Goal: Book appointment/travel/reservation

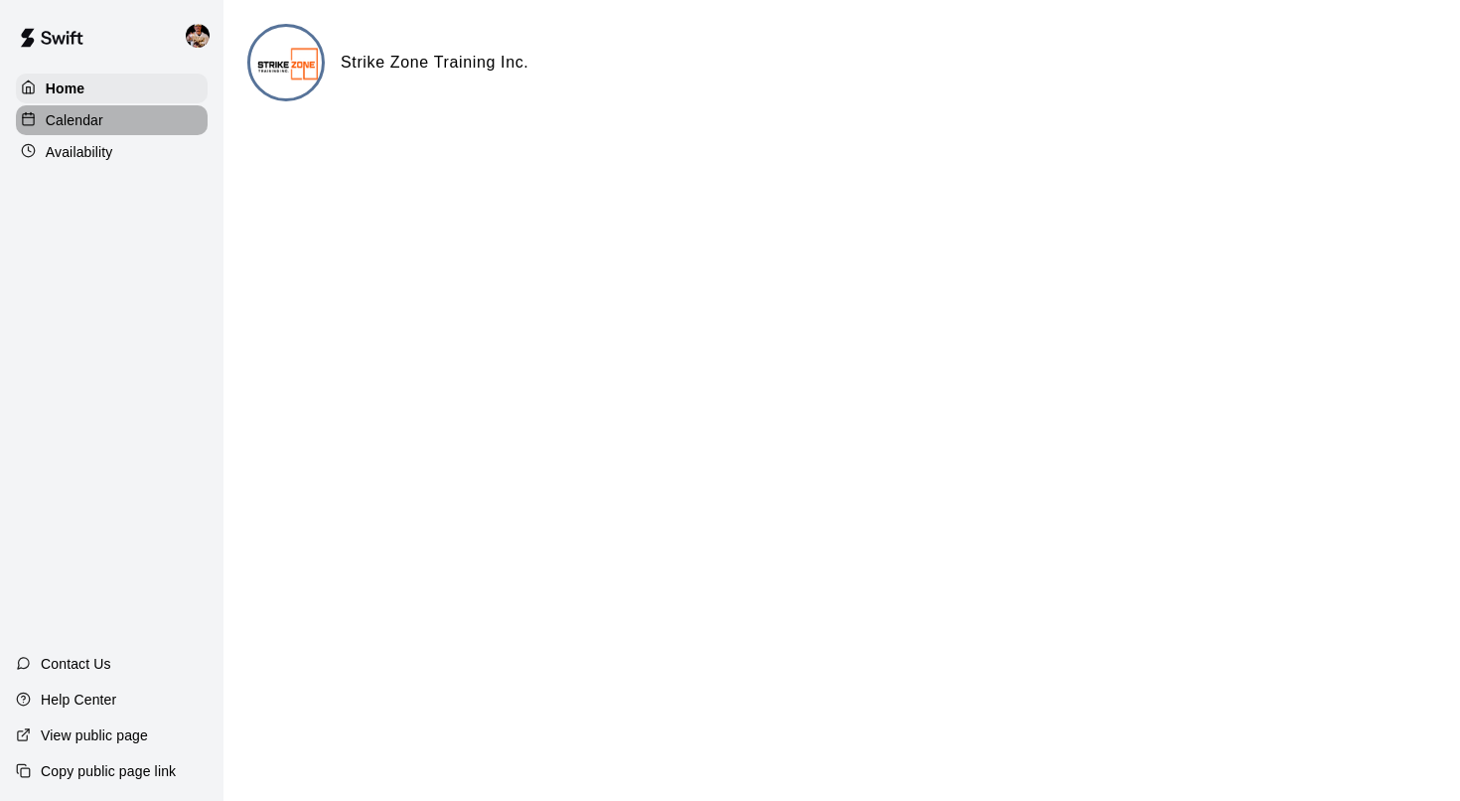
click at [110, 123] on div "Calendar" at bounding box center [112, 120] width 192 height 30
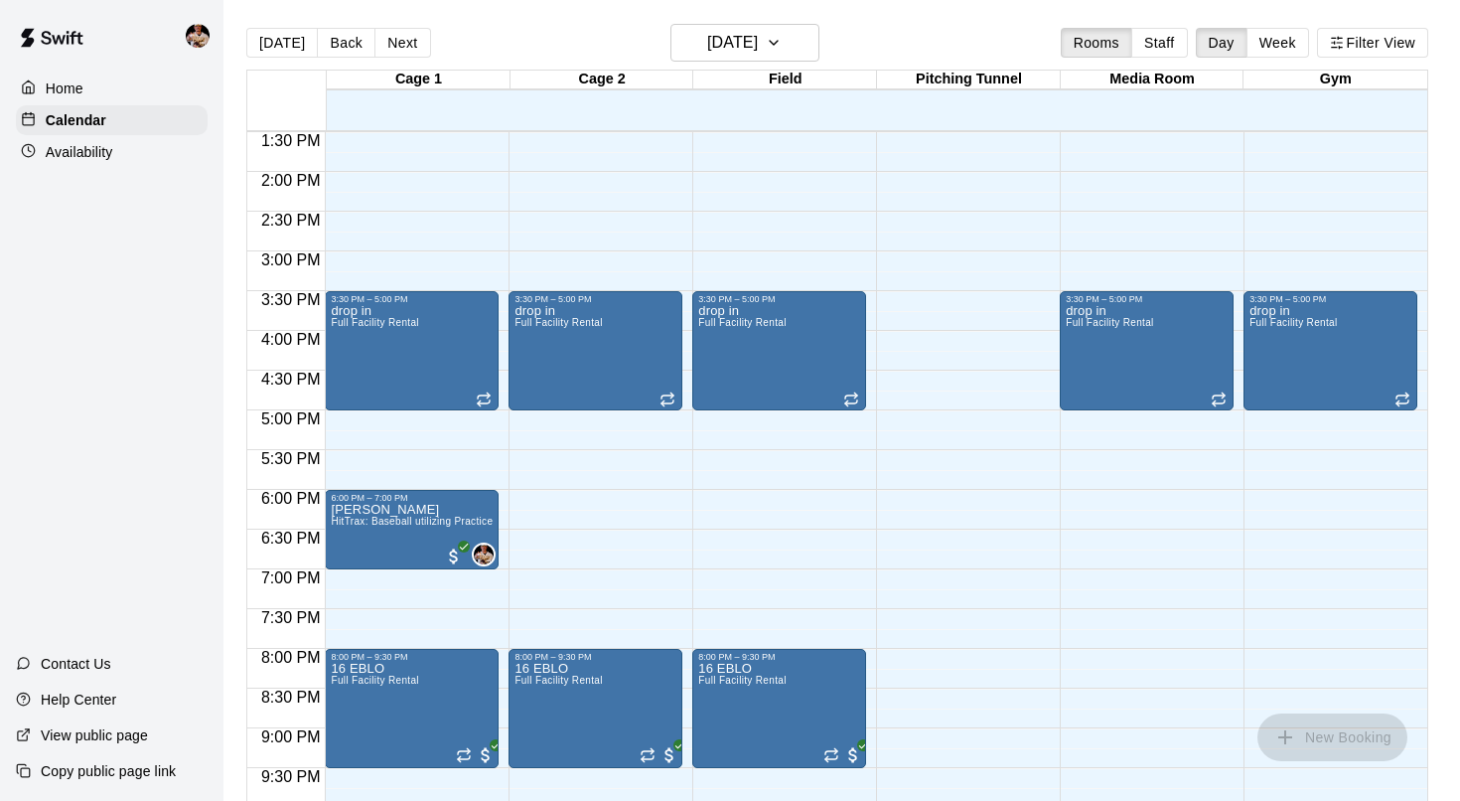
scroll to position [1084, 0]
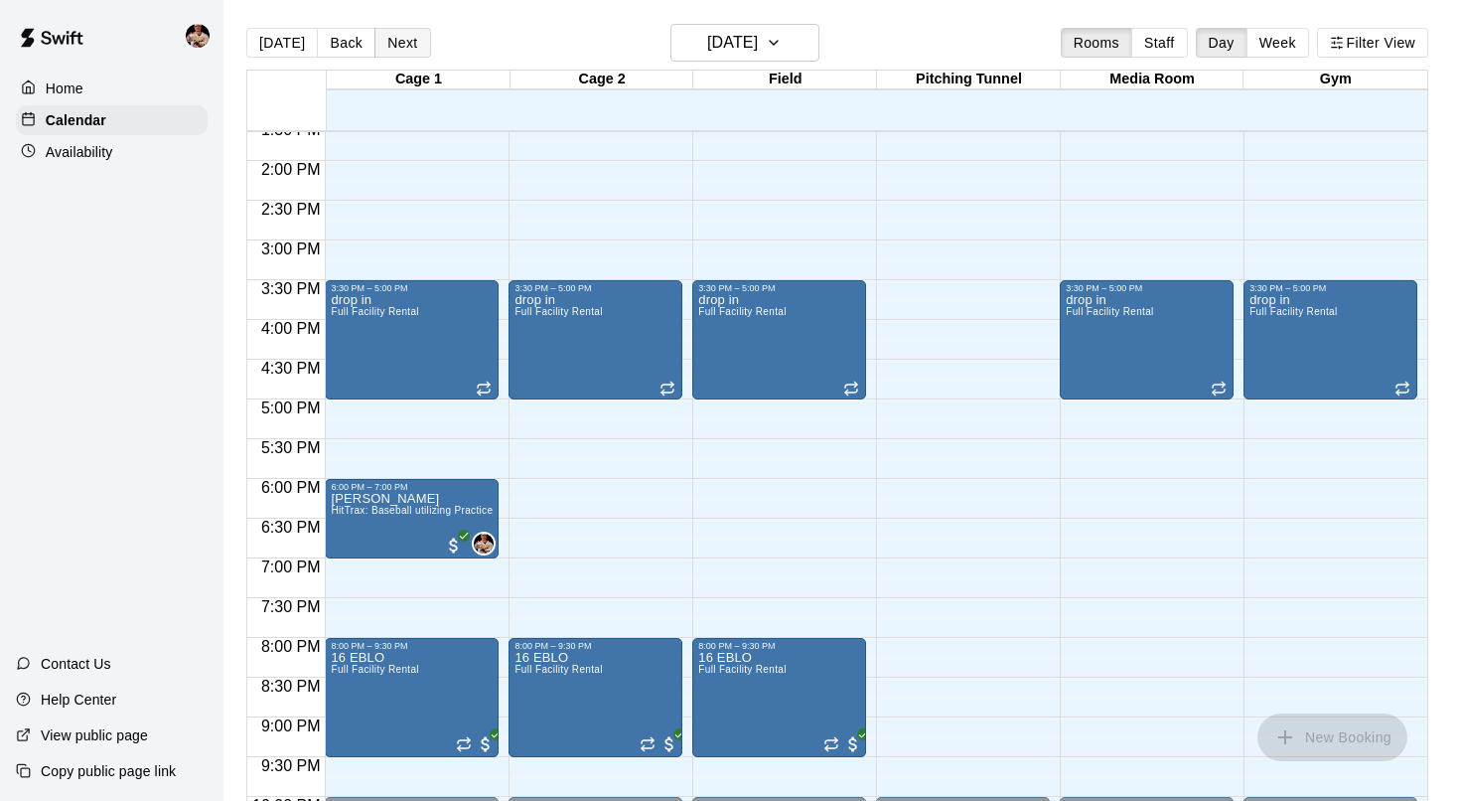
click at [413, 35] on button "Next" at bounding box center [403, 43] width 56 height 30
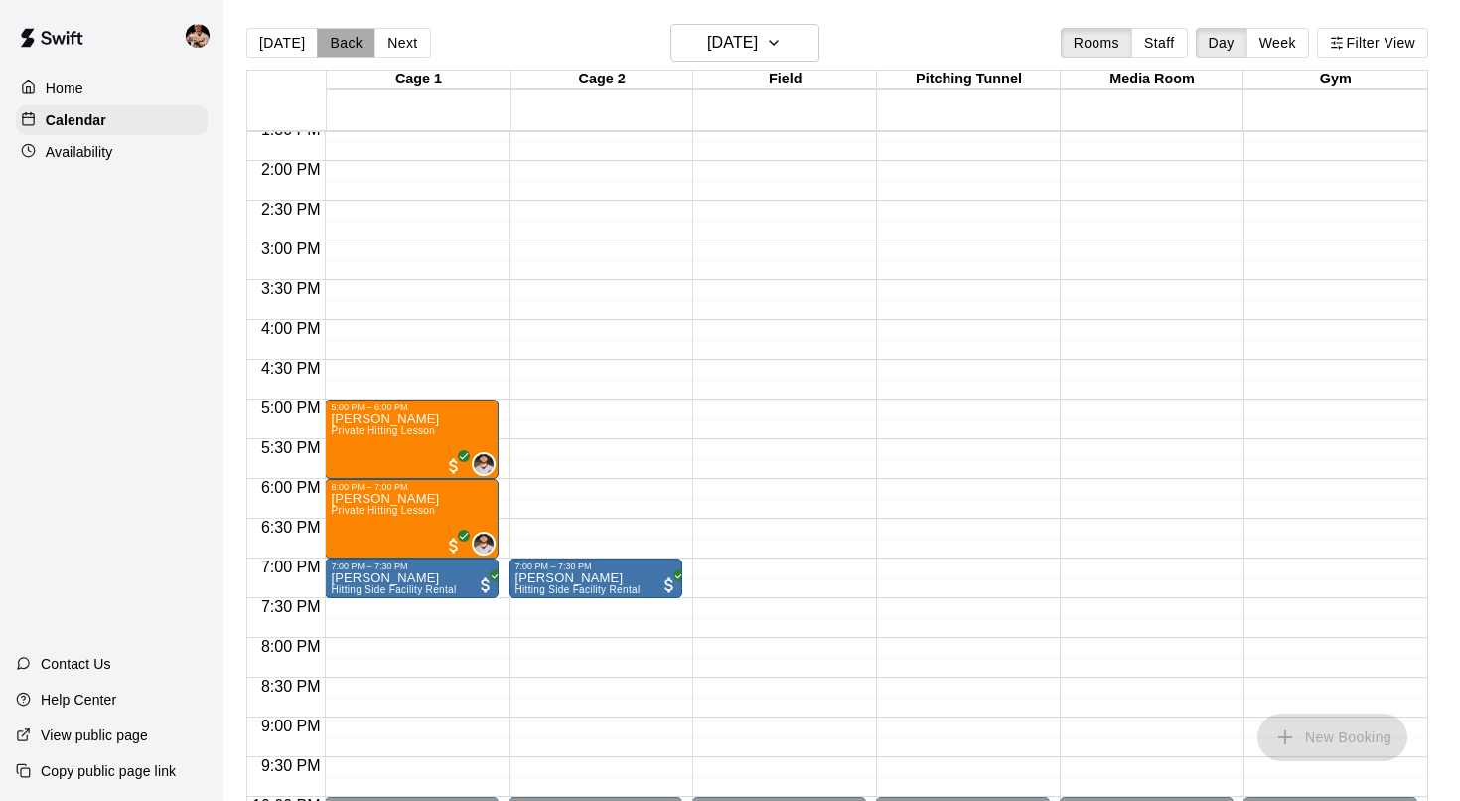
click at [359, 34] on button "Back" at bounding box center [346, 43] width 59 height 30
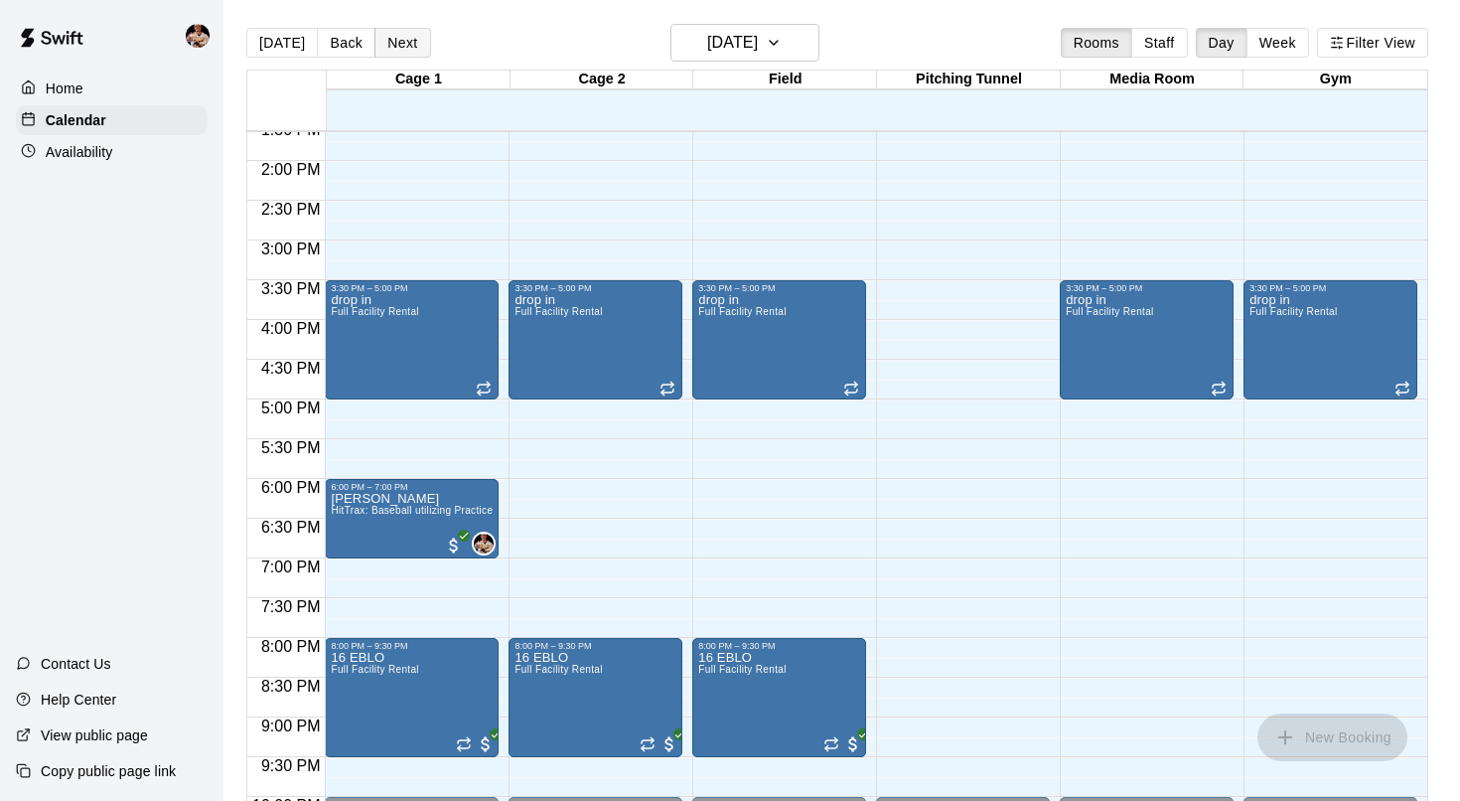
click at [399, 50] on button "Next" at bounding box center [403, 43] width 56 height 30
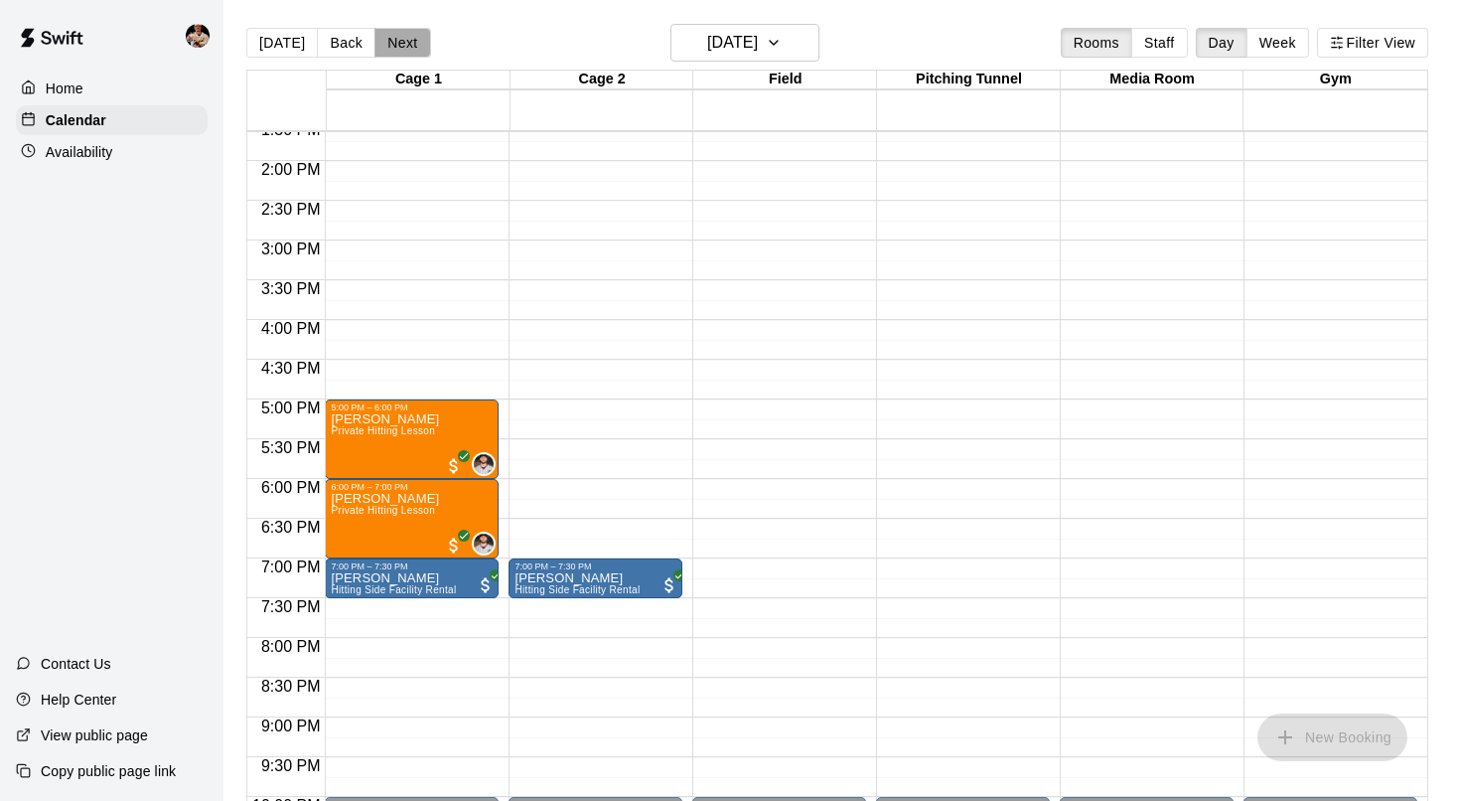
click at [393, 46] on button "Next" at bounding box center [403, 43] width 56 height 30
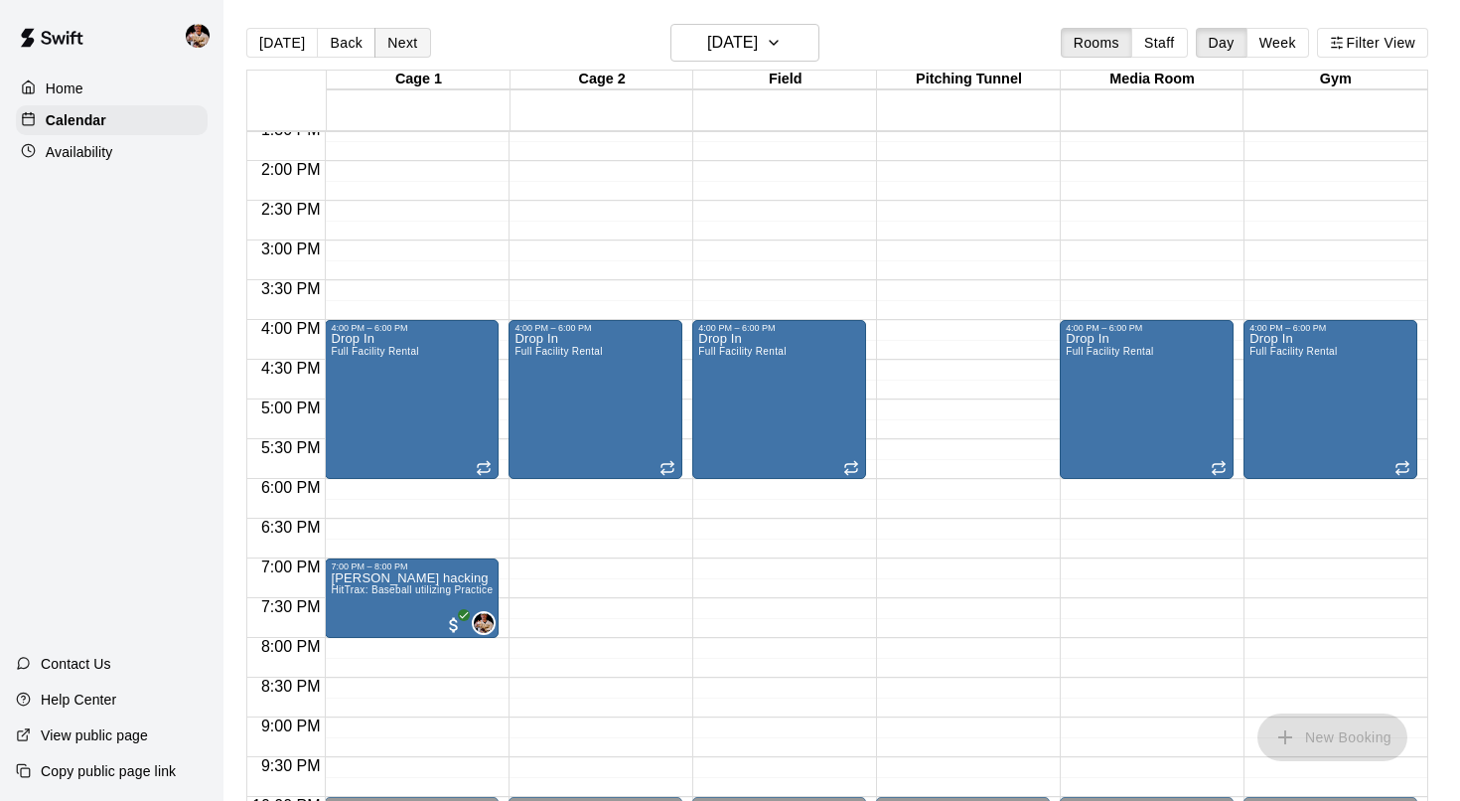
click at [413, 44] on button "Next" at bounding box center [403, 43] width 56 height 30
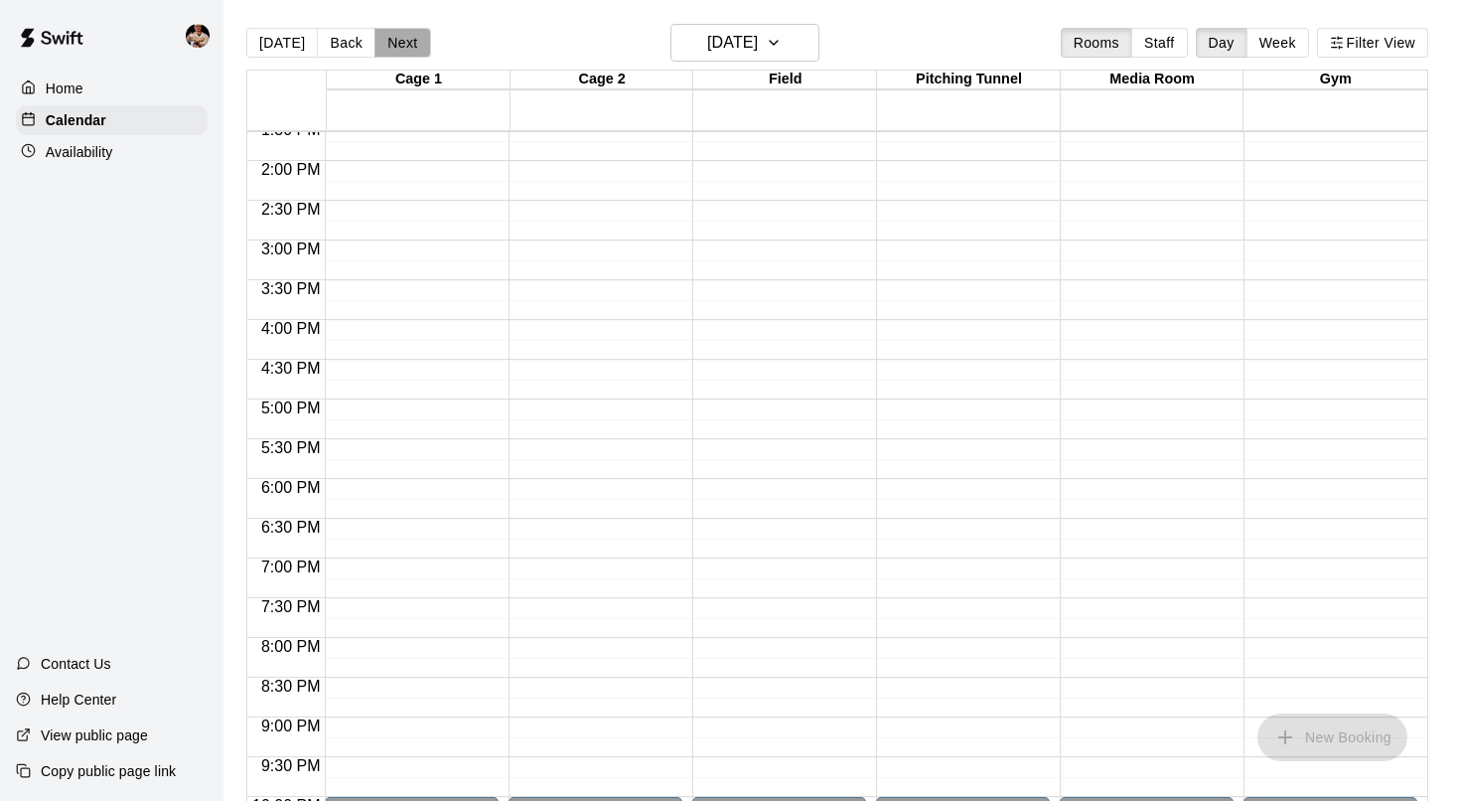
click at [413, 44] on button "Next" at bounding box center [403, 43] width 56 height 30
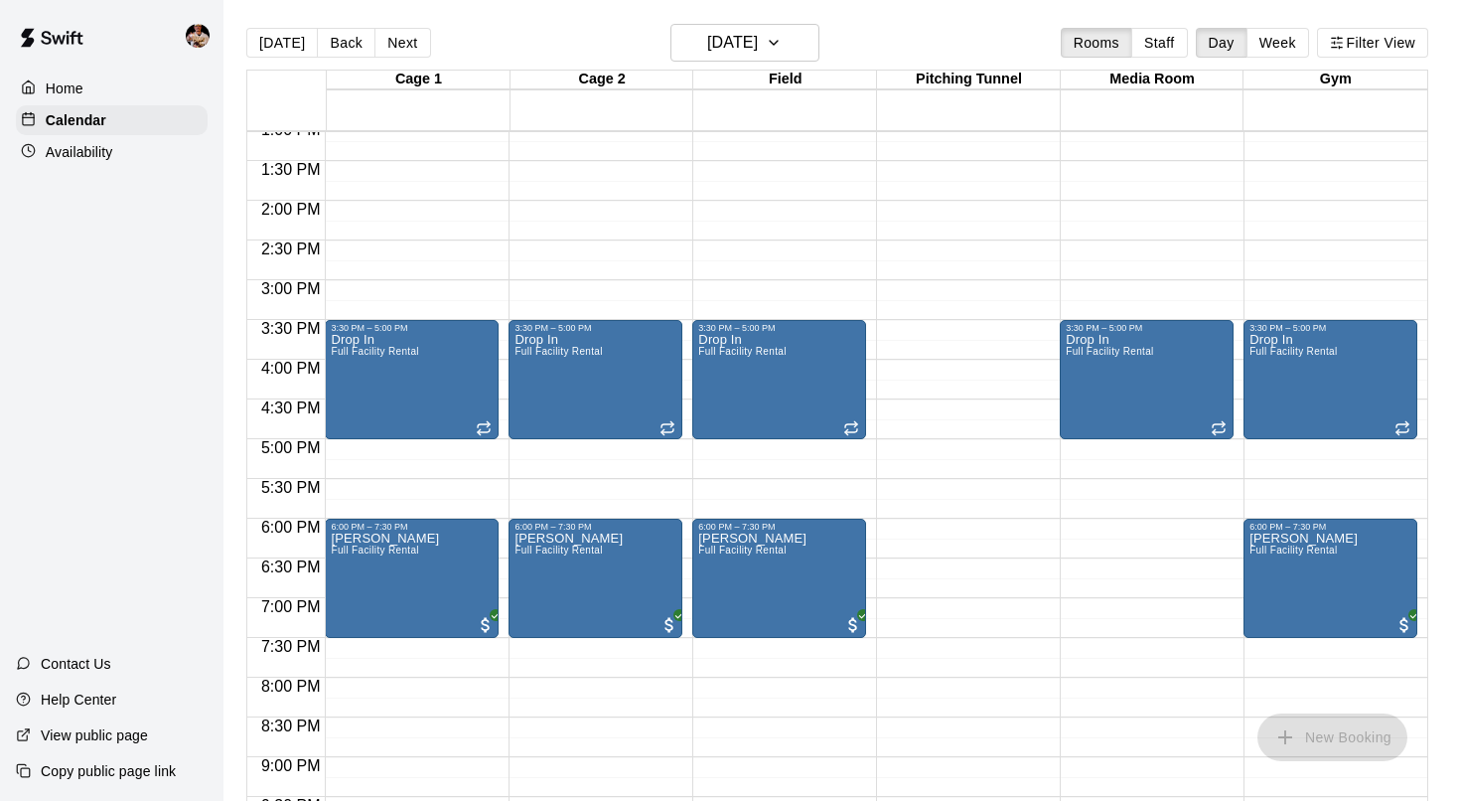
scroll to position [1037, 0]
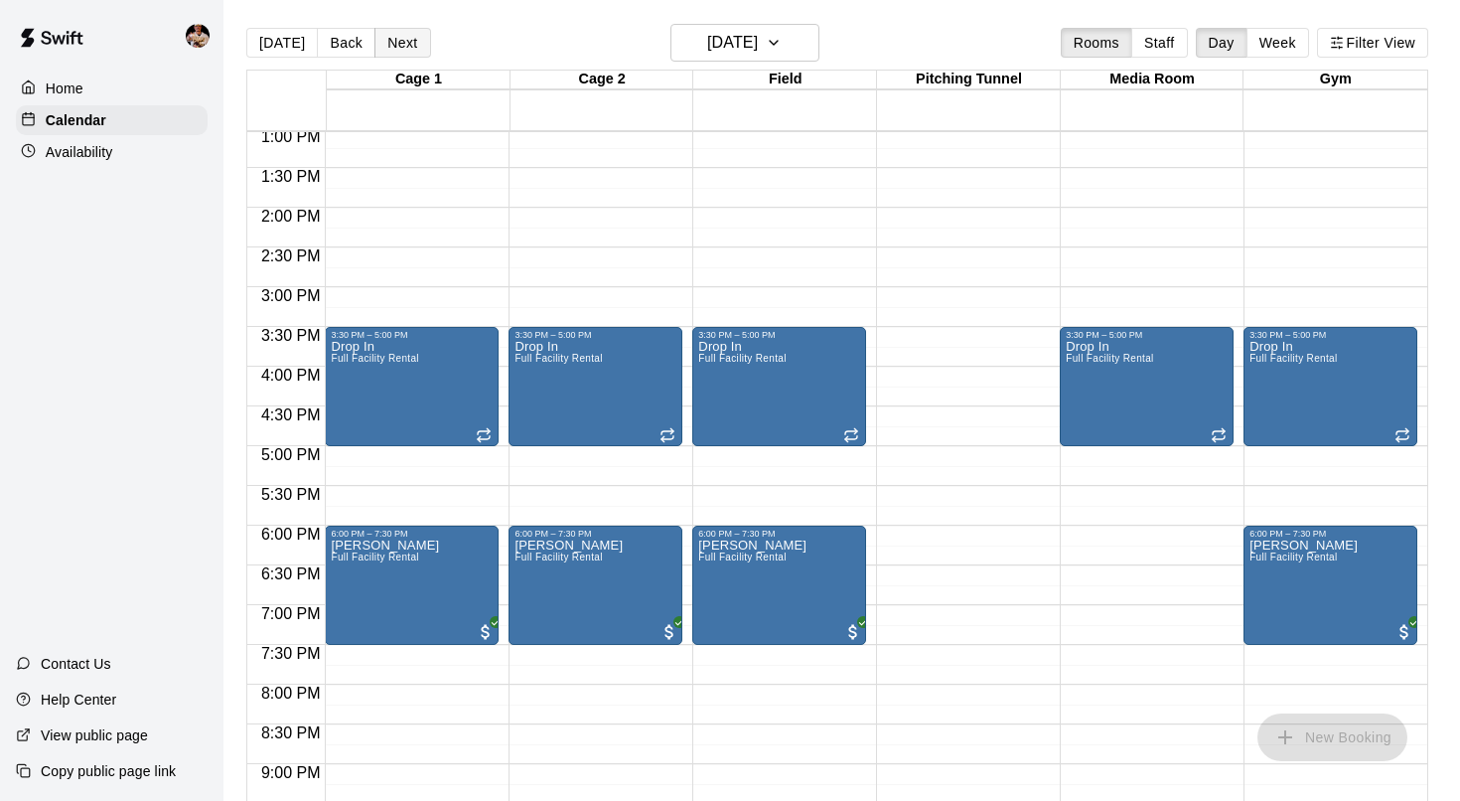
click at [403, 45] on button "Next" at bounding box center [403, 43] width 56 height 30
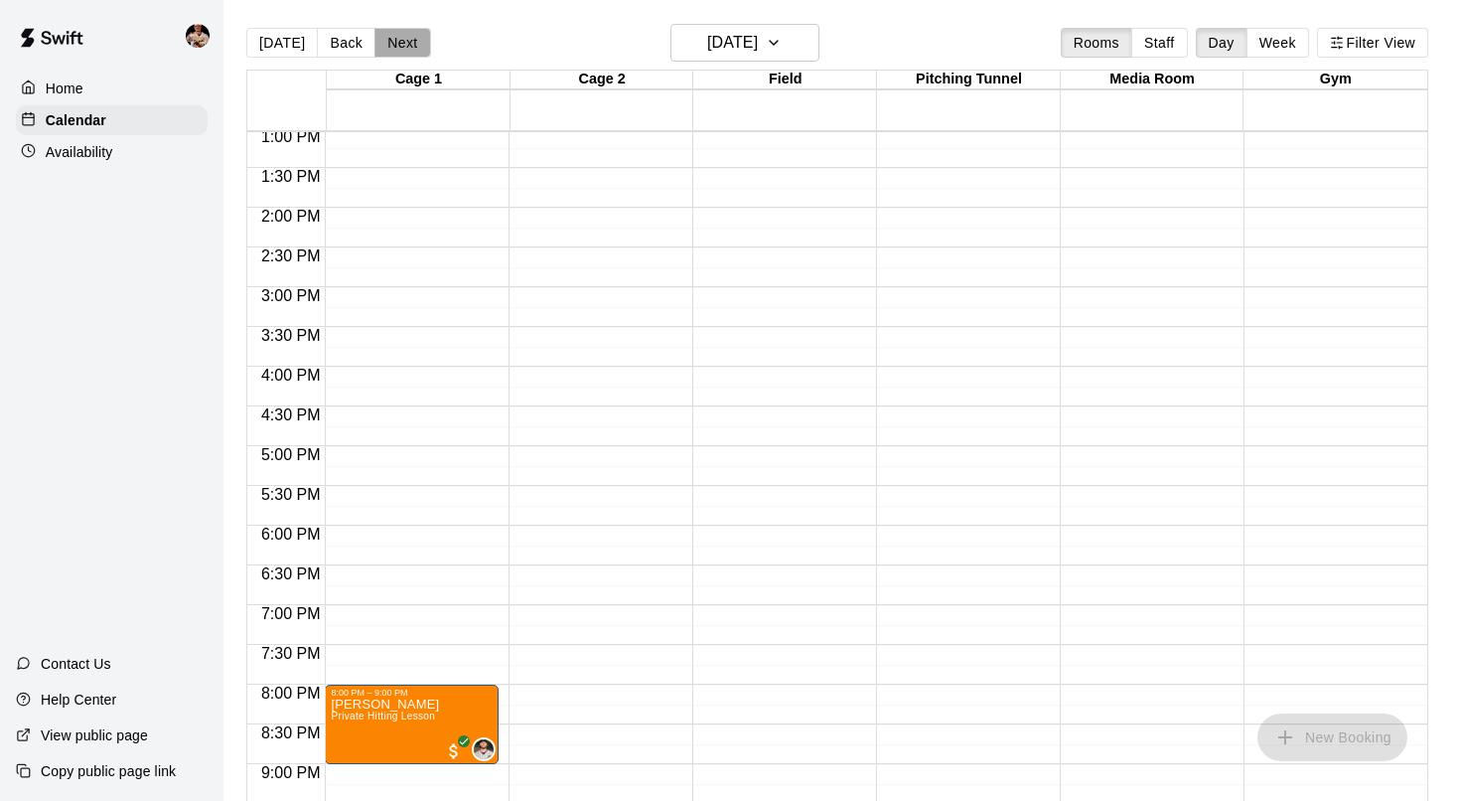
click at [403, 45] on button "Next" at bounding box center [403, 43] width 56 height 30
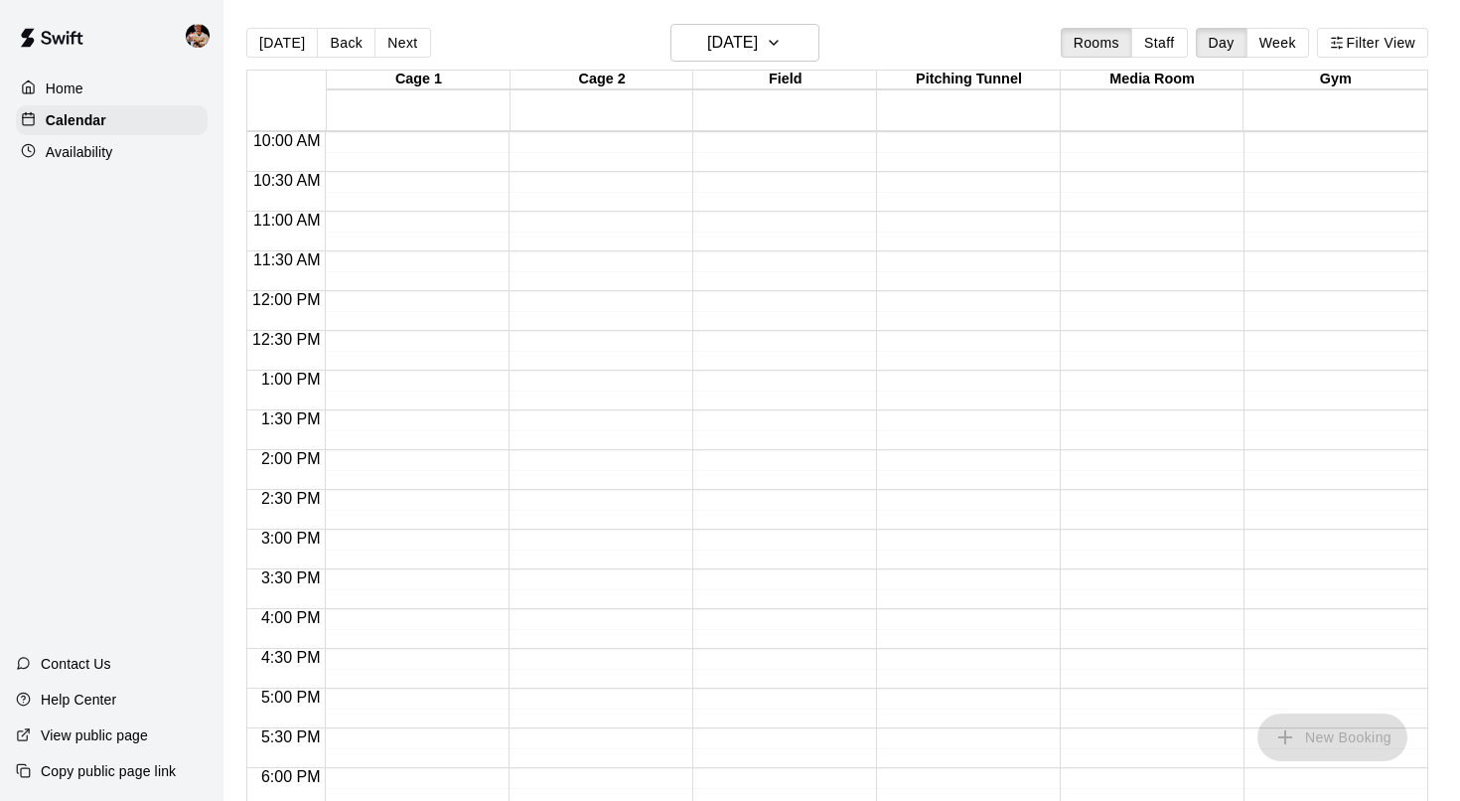
scroll to position [326, 0]
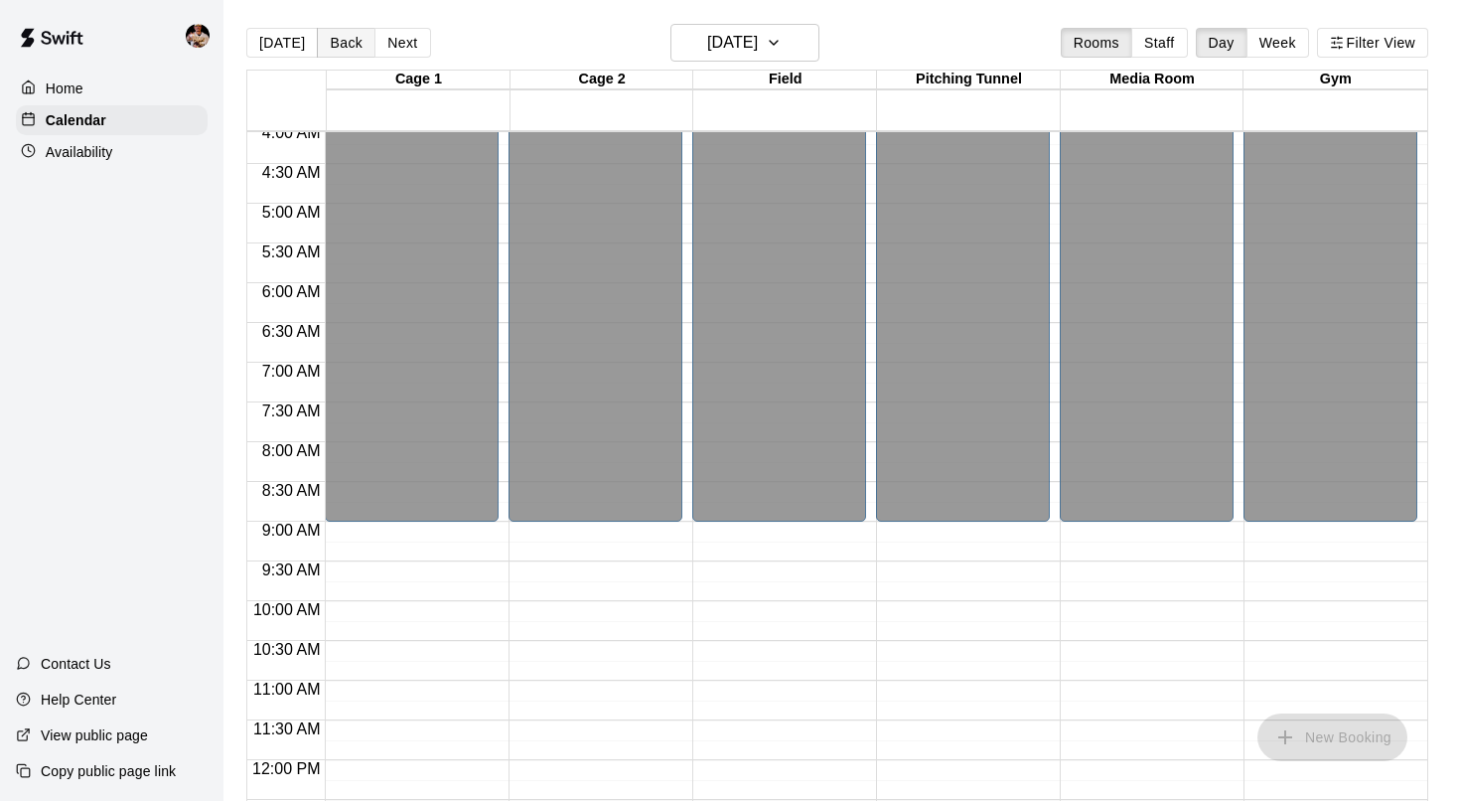
click at [321, 34] on button "Back" at bounding box center [346, 43] width 59 height 30
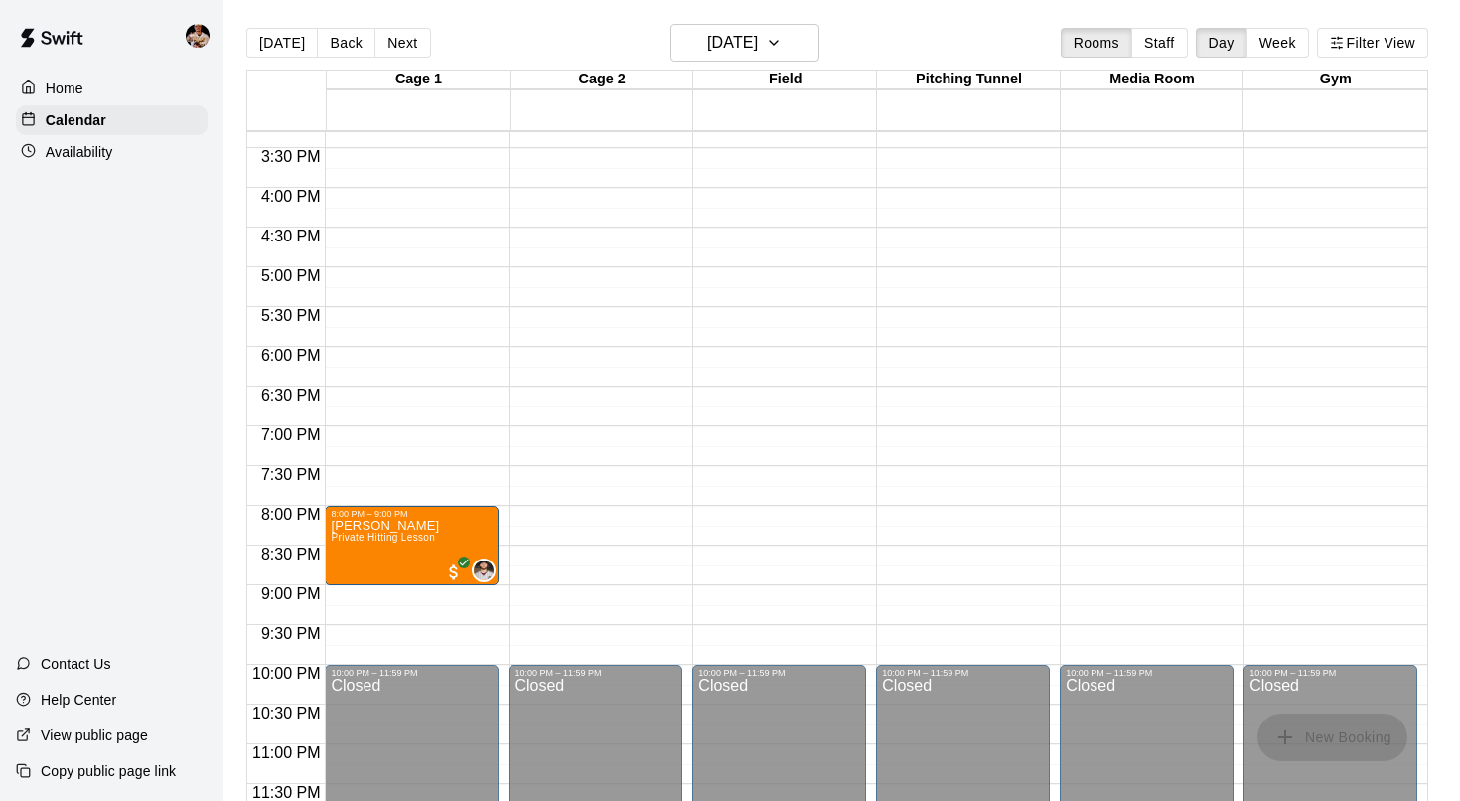
scroll to position [11, 0]
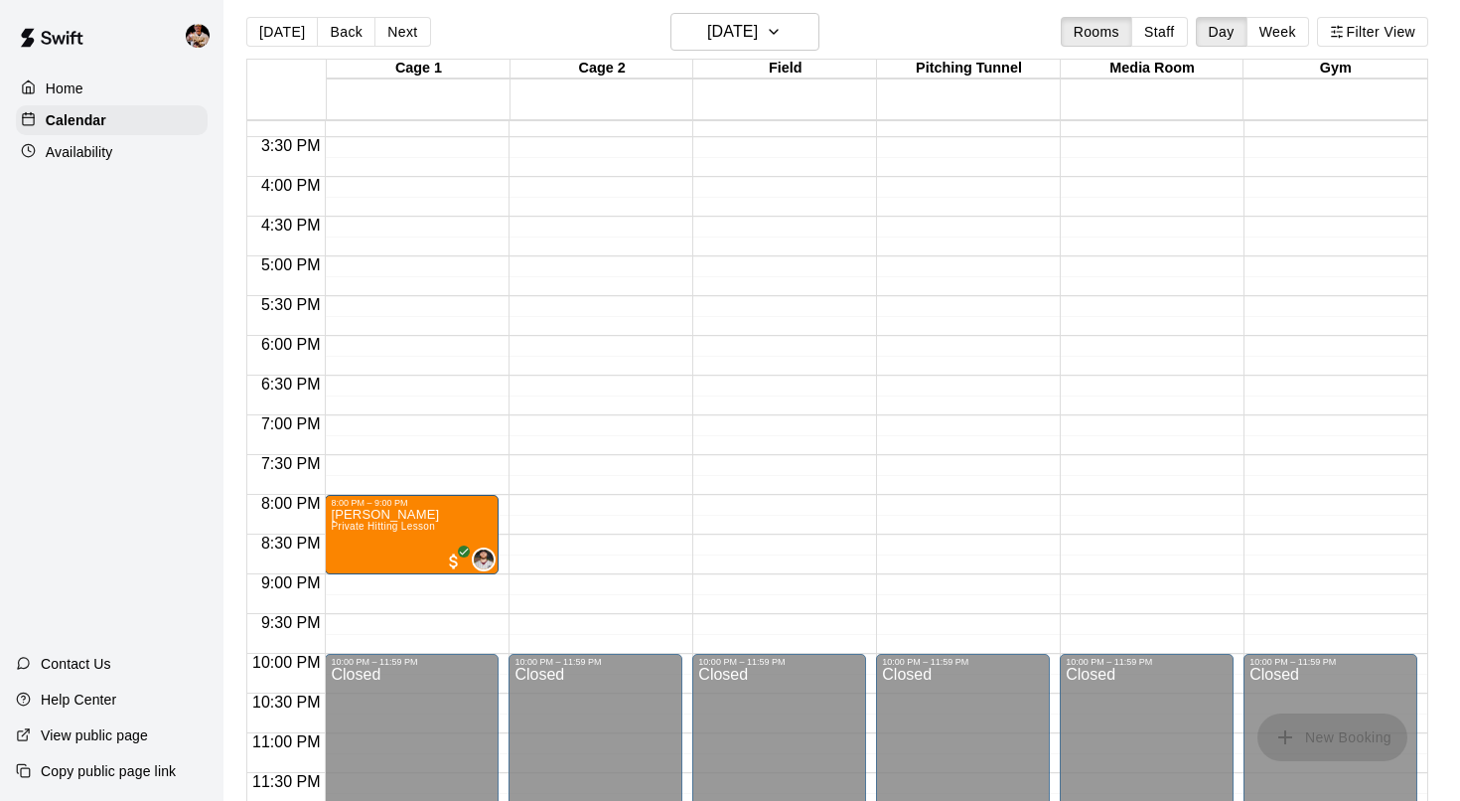
click at [389, 33] on button "Next" at bounding box center [403, 32] width 56 height 30
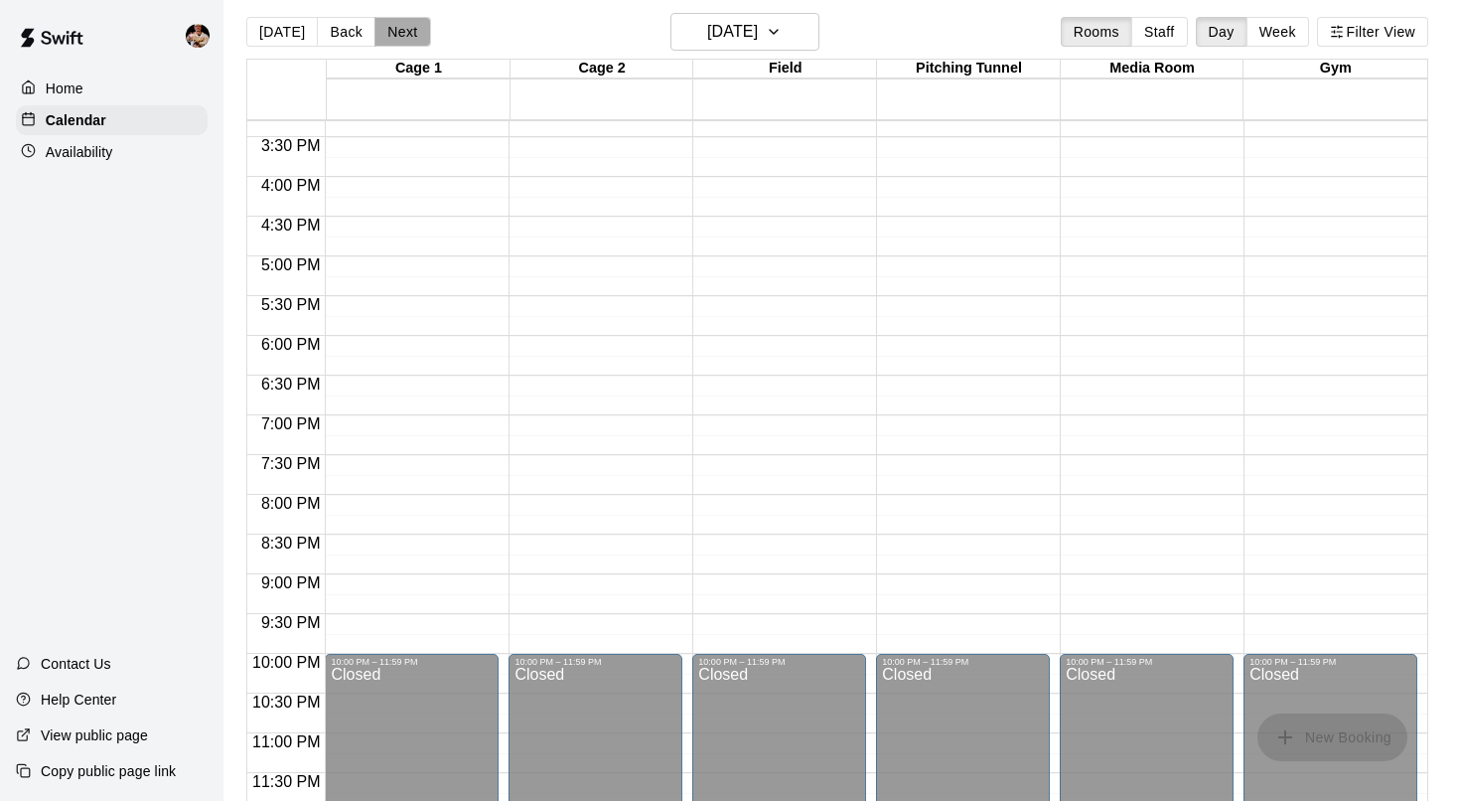
click at [410, 33] on button "Next" at bounding box center [403, 32] width 56 height 30
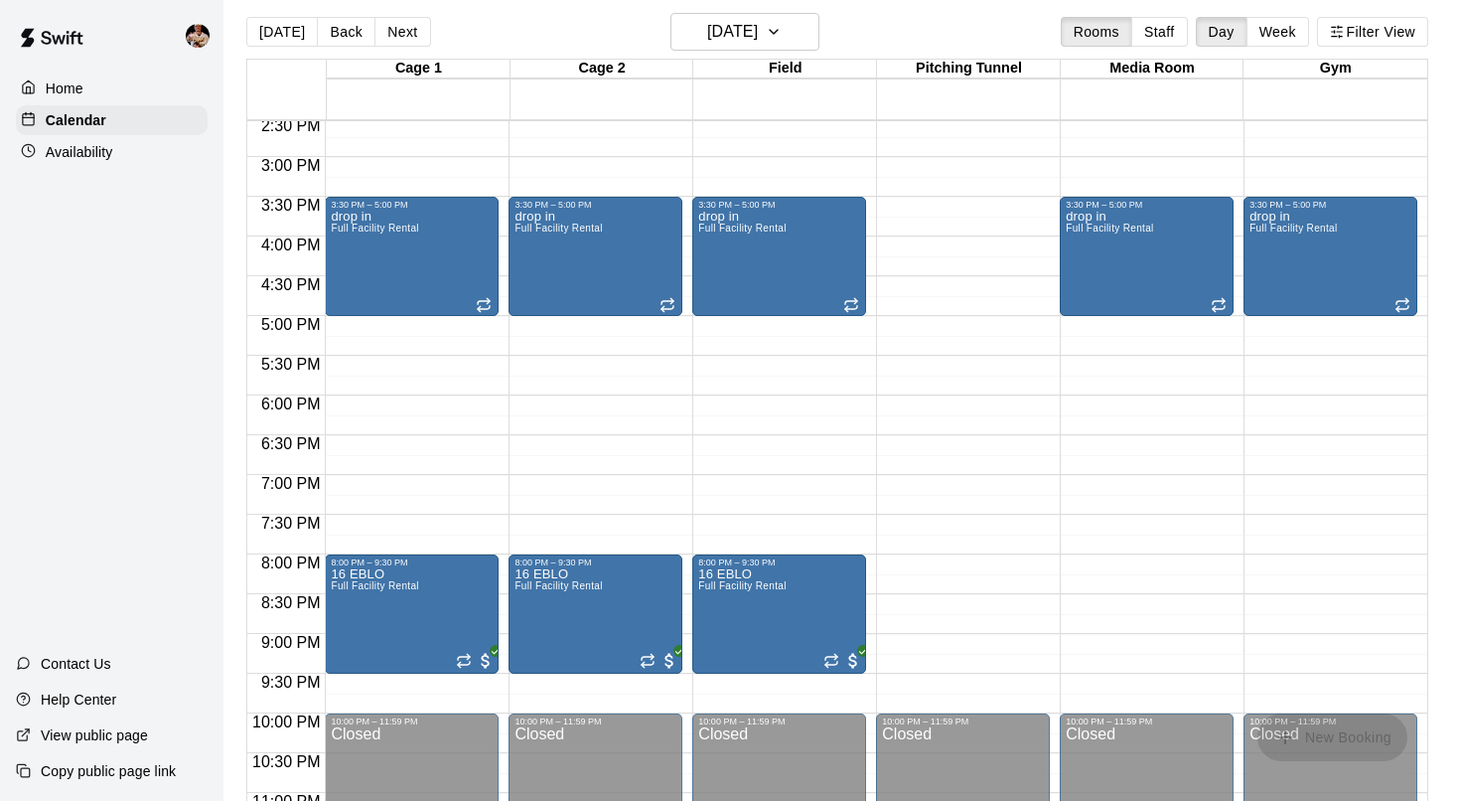
scroll to position [1157, 0]
click at [389, 12] on main "[DATE] Back [DATE][DATE] Rooms Staff Day Week Filter View Cage 1 18 Thu Cage 2 …" at bounding box center [842, 405] width 1237 height 833
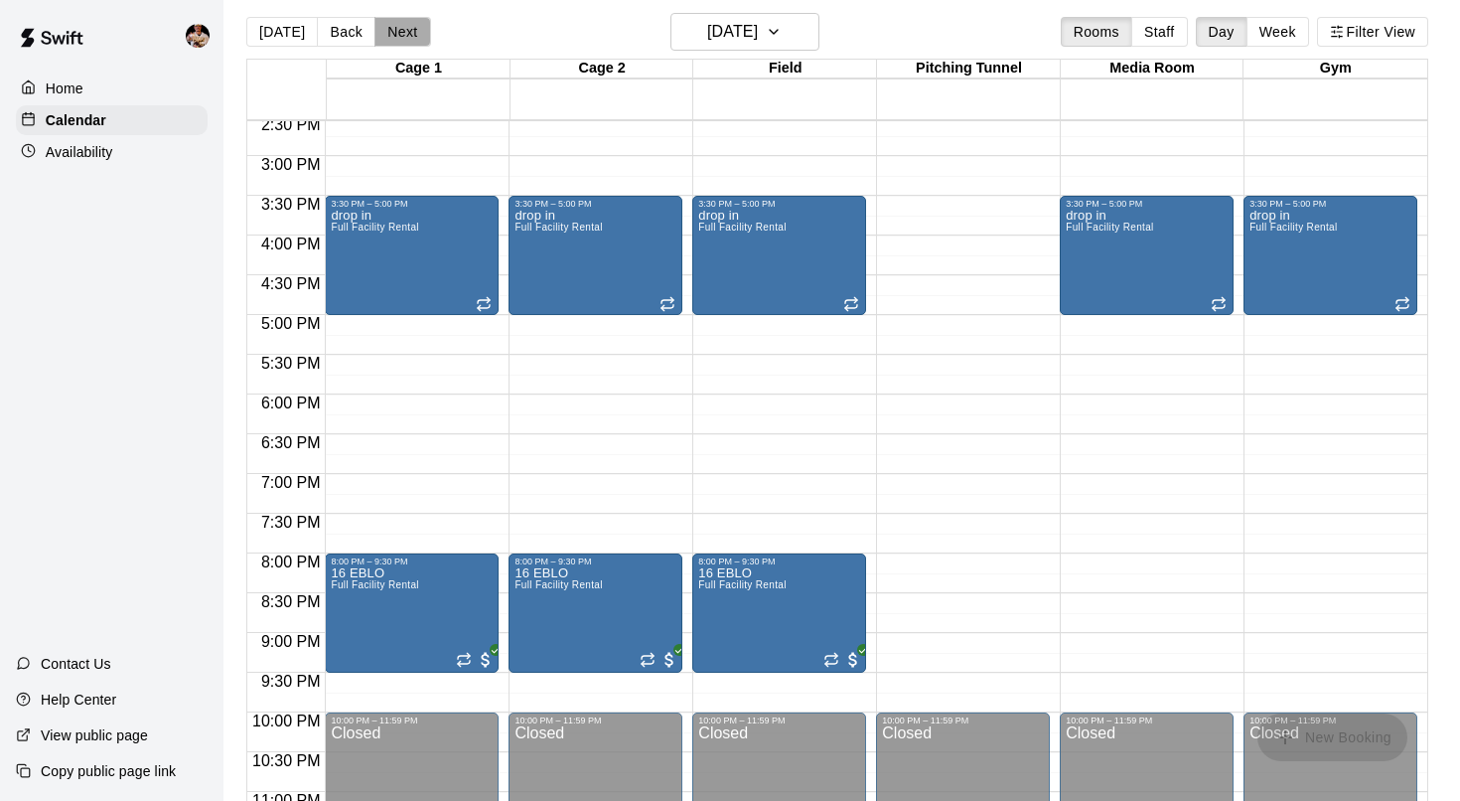
click at [389, 21] on button "Next" at bounding box center [403, 32] width 56 height 30
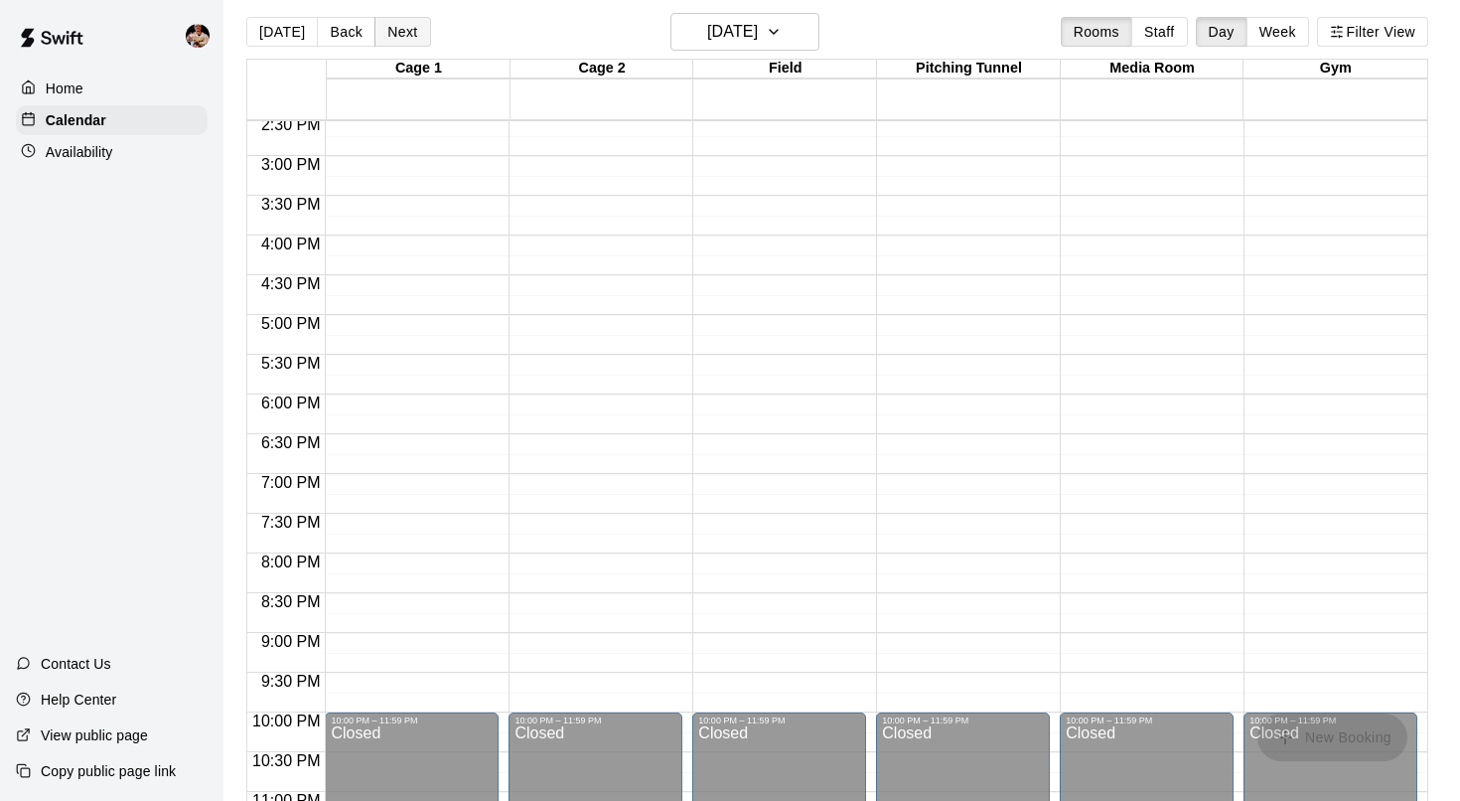
click at [391, 26] on button "Next" at bounding box center [403, 32] width 56 height 30
